Goal: Transaction & Acquisition: Purchase product/service

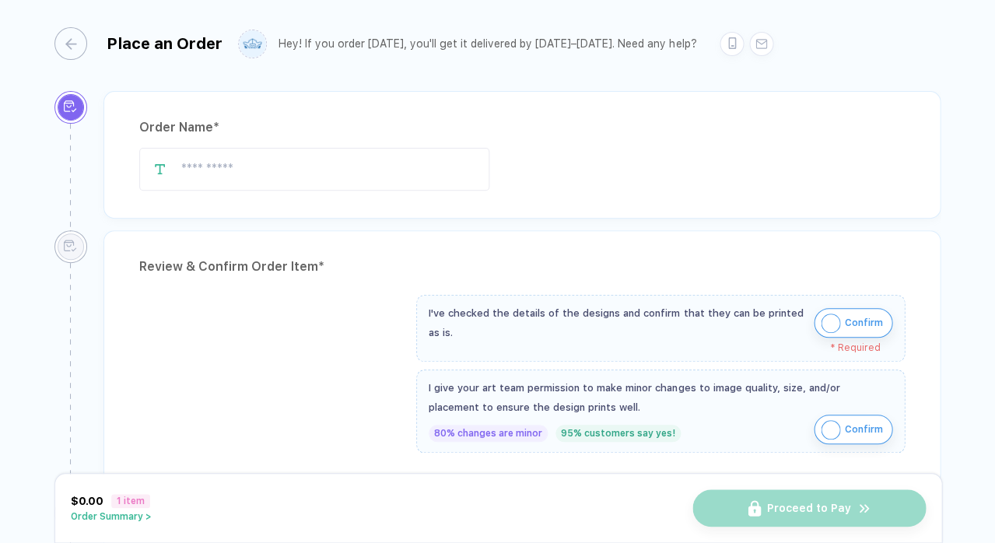
type input "**********"
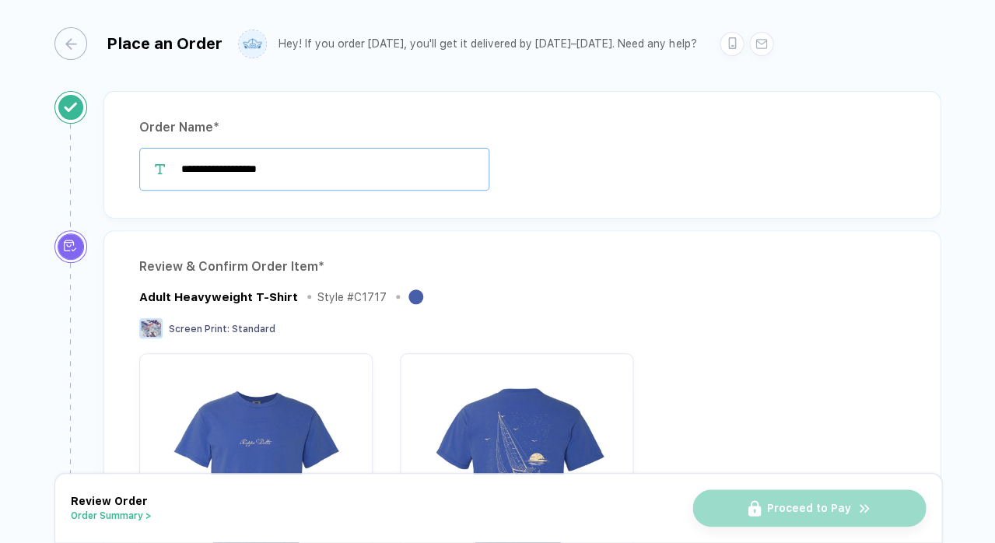
click at [311, 179] on input "**********" at bounding box center [314, 169] width 350 height 43
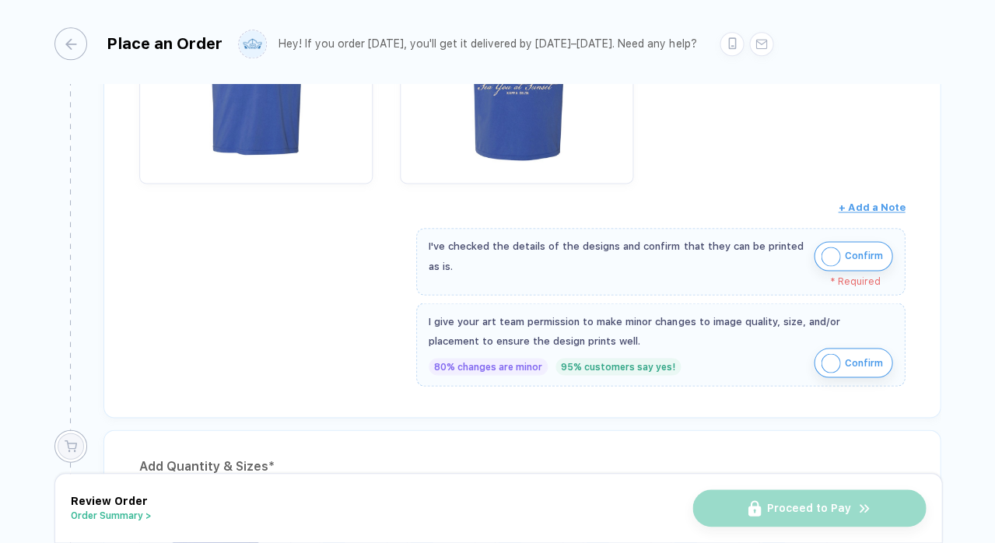
scroll to position [414, 0]
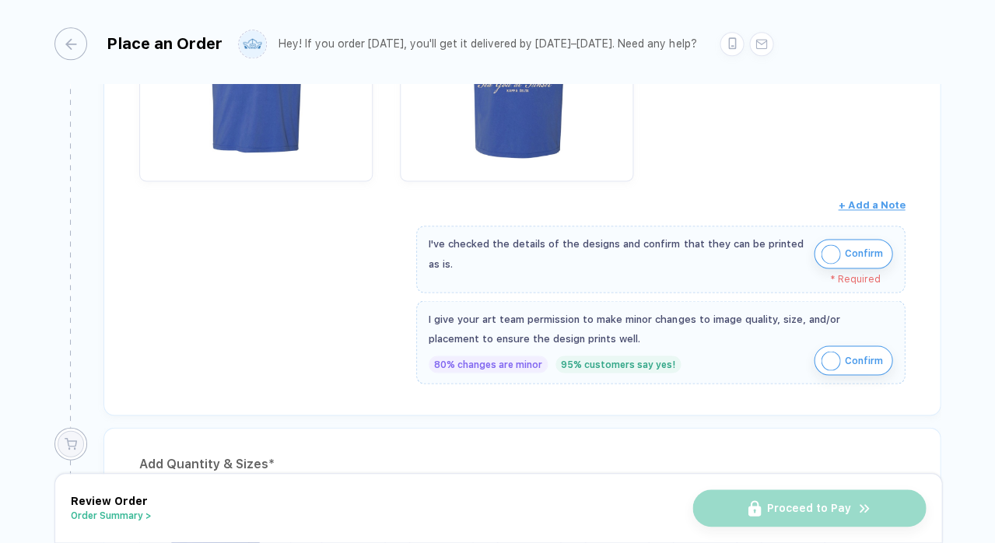
click at [825, 251] on img "button" at bounding box center [830, 253] width 19 height 19
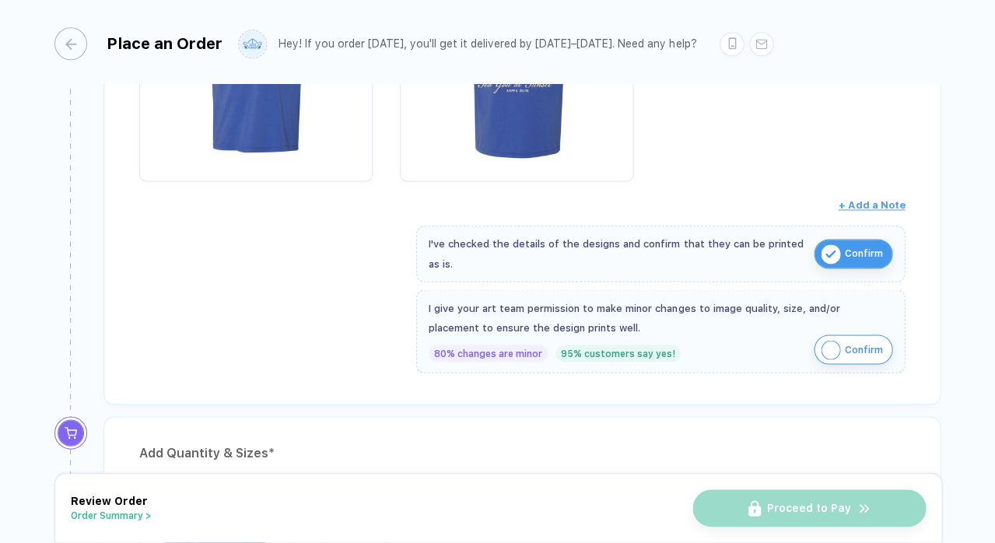
click at [823, 346] on img "button" at bounding box center [830, 349] width 19 height 19
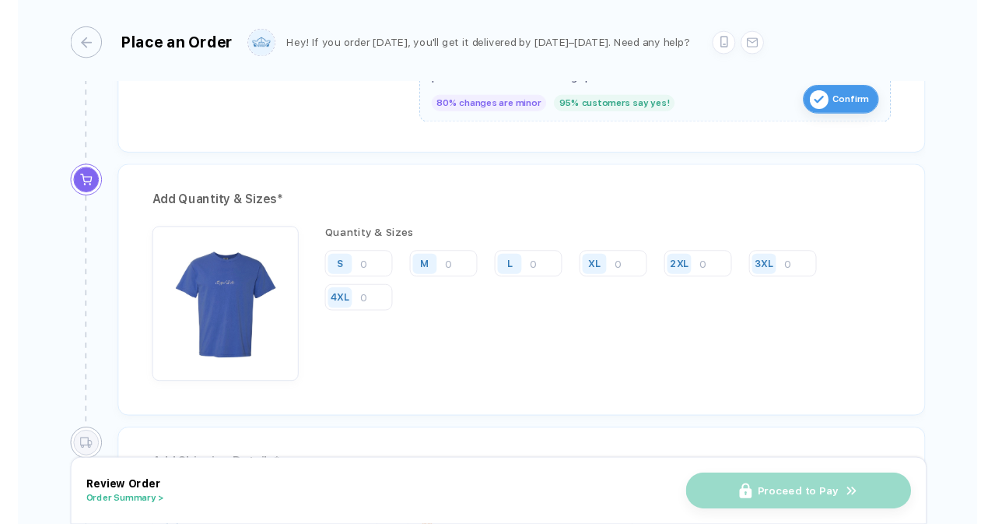
scroll to position [699, 0]
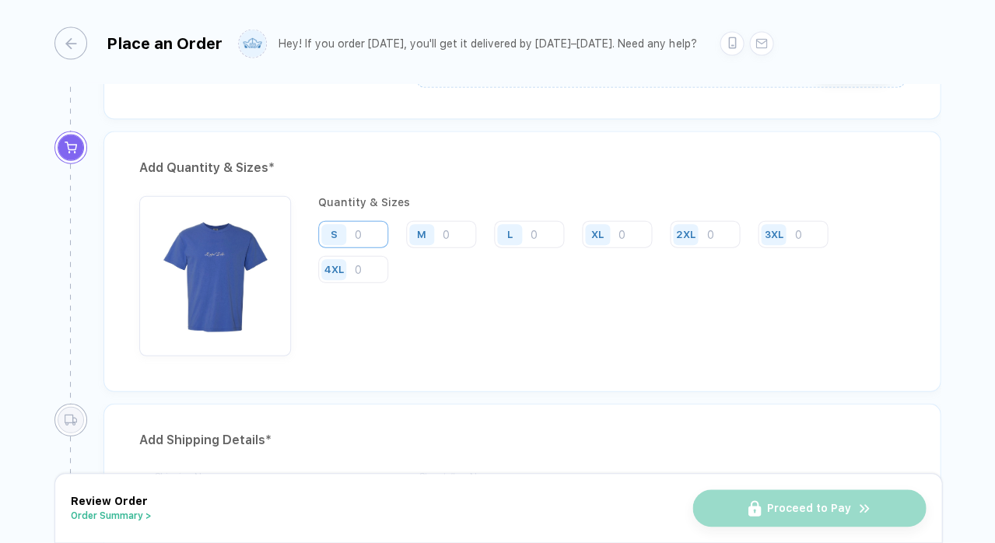
click at [364, 227] on input "number" at bounding box center [353, 234] width 70 height 27
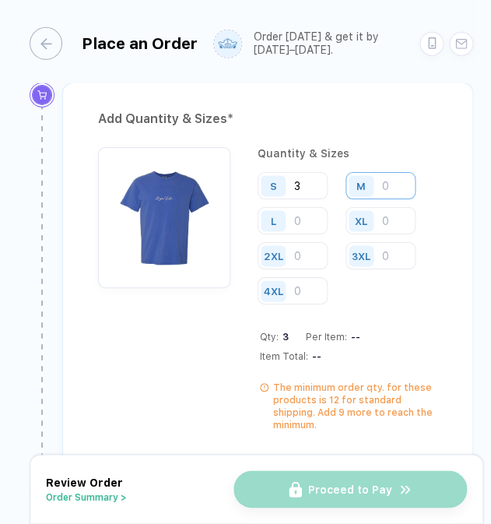
type input "3"
click at [394, 199] on input "number" at bounding box center [380, 185] width 70 height 27
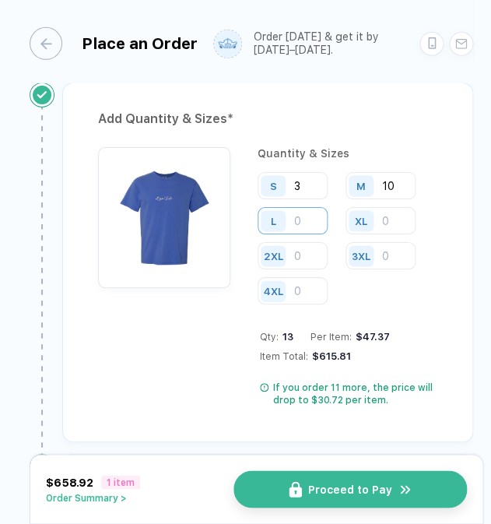
type input "10"
click at [307, 224] on input "number" at bounding box center [293, 220] width 70 height 27
type input "29"
click at [379, 248] on div "S 3 M 10 L 29 XL 2XL 3XL 4XL" at bounding box center [348, 239] width 180 height 134
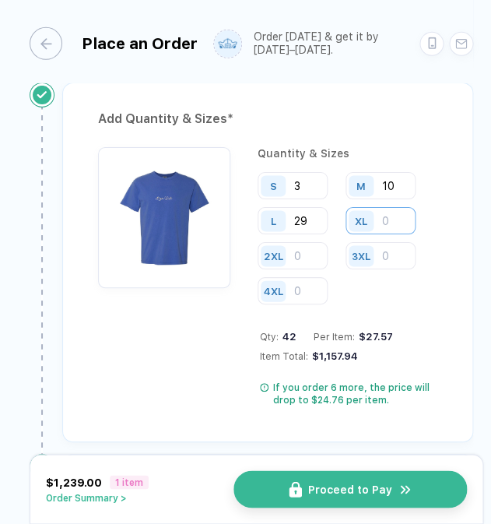
click at [406, 226] on input "number" at bounding box center [380, 220] width 70 height 27
type input "17"
click at [304, 260] on input "number" at bounding box center [293, 255] width 70 height 27
type input "2"
click at [435, 324] on div "Add Quantity & Sizes * Quantity & Sizes S 3 M 10 L 29 XL 17 2XL 2 3XL 4XL Qty: …" at bounding box center [267, 261] width 411 height 359
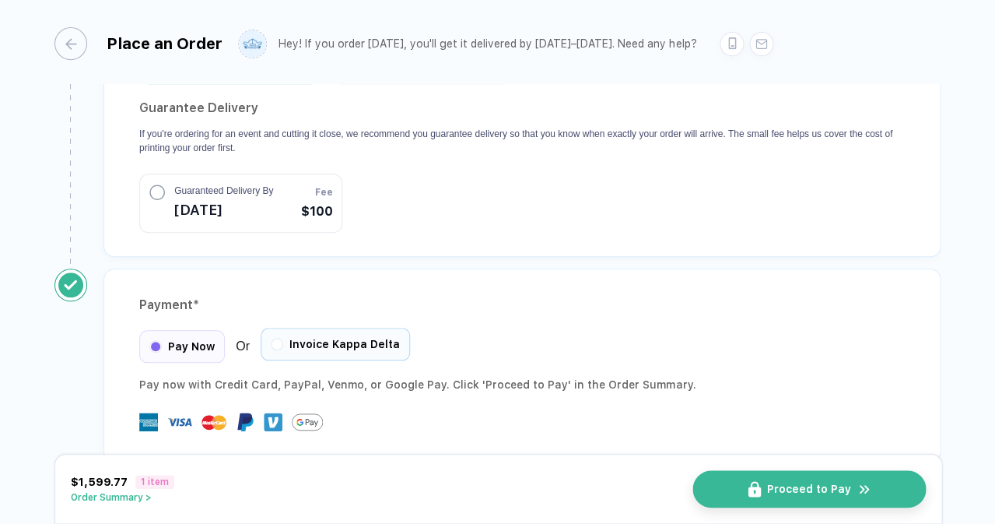
scroll to position [1464, 0]
click at [280, 338] on div at bounding box center [277, 344] width 12 height 12
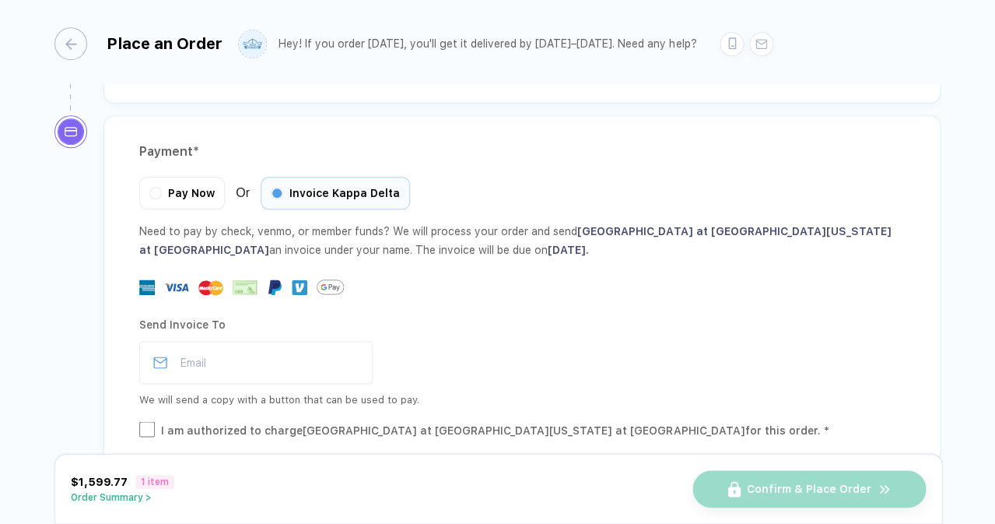
scroll to position [1618, 0]
click at [272, 351] on div "Send Invoice To Email We will send a copy with a button that can be used to pay." at bounding box center [522, 361] width 766 height 96
type input "**********"
click at [137, 389] on div "**********" at bounding box center [521, 289] width 837 height 347
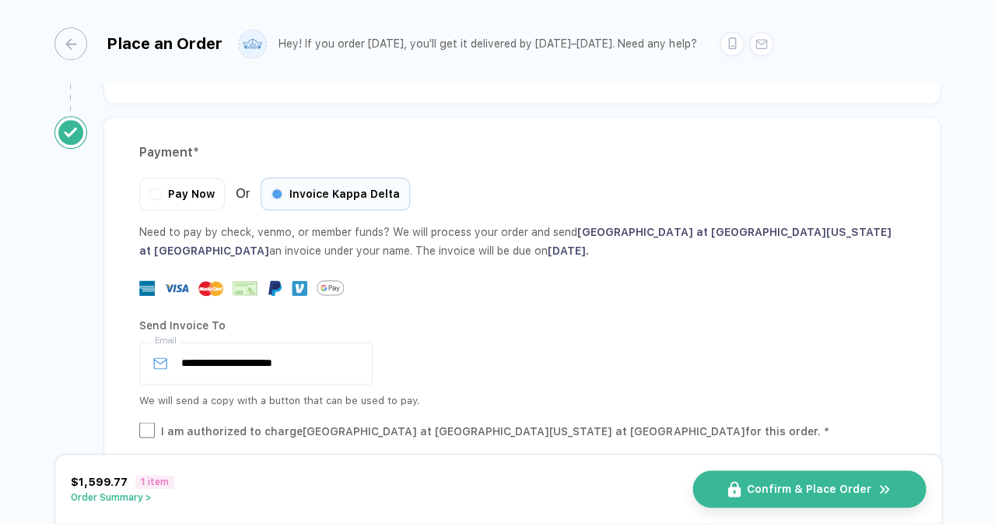
scroll to position [0, 0]
click at [738, 492] on img "button" at bounding box center [743, 489] width 13 height 16
